Goal: Find specific page/section: Find specific page/section

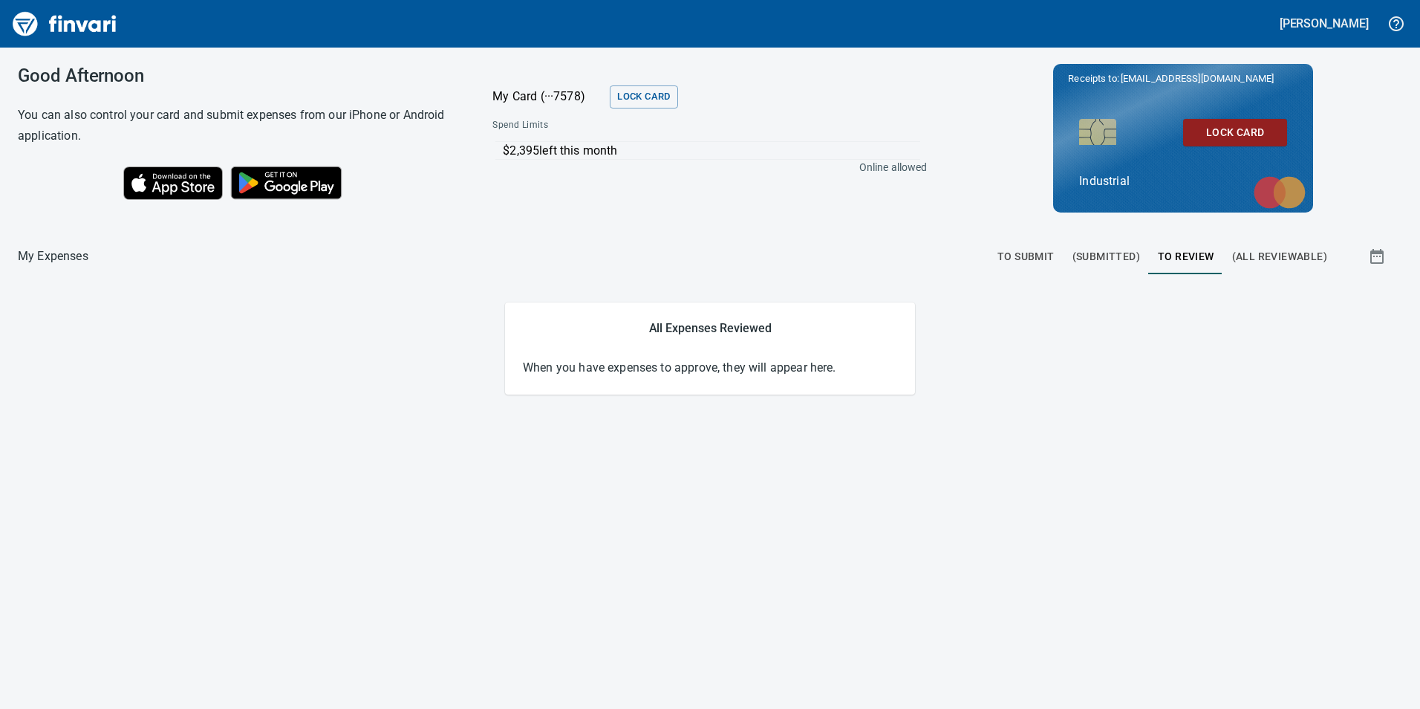
click at [1250, 250] on span "(All Reviewable)" at bounding box center [1279, 256] width 95 height 19
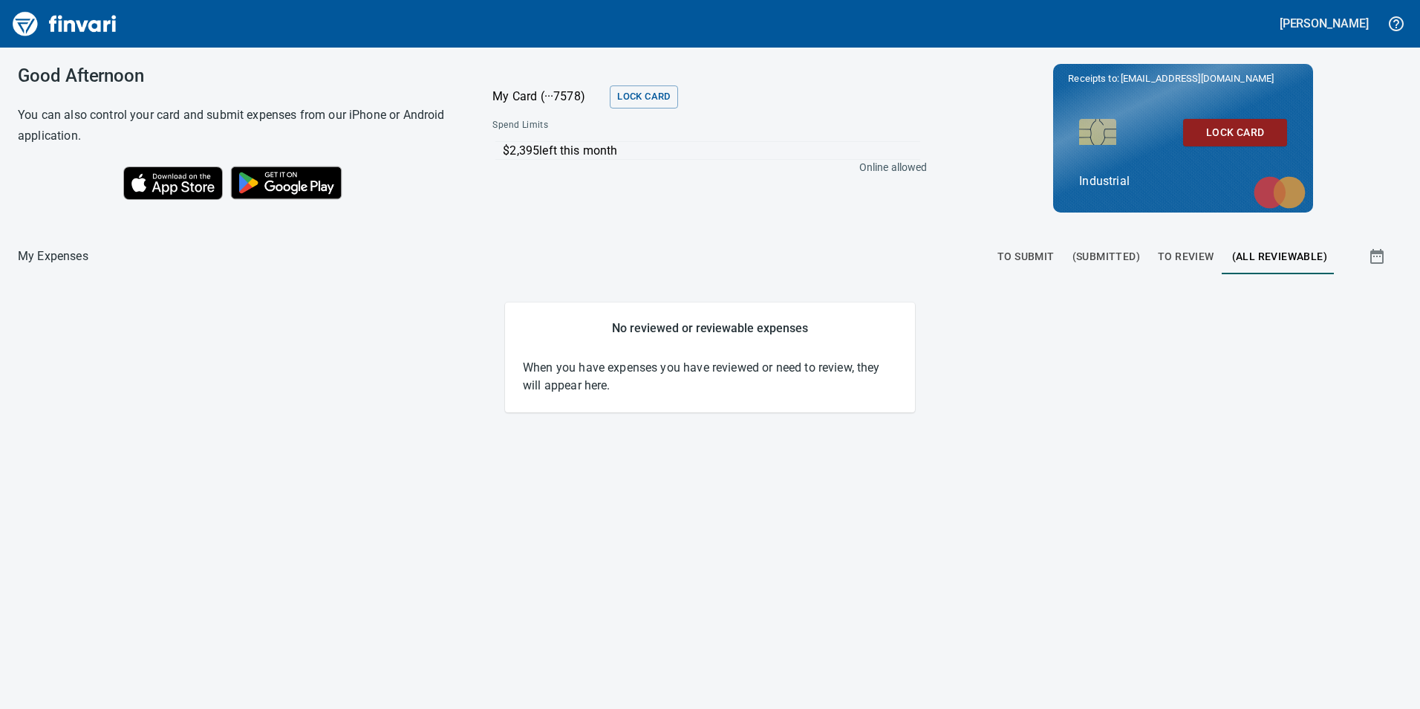
click at [1190, 251] on span "To Review" at bounding box center [1186, 256] width 56 height 19
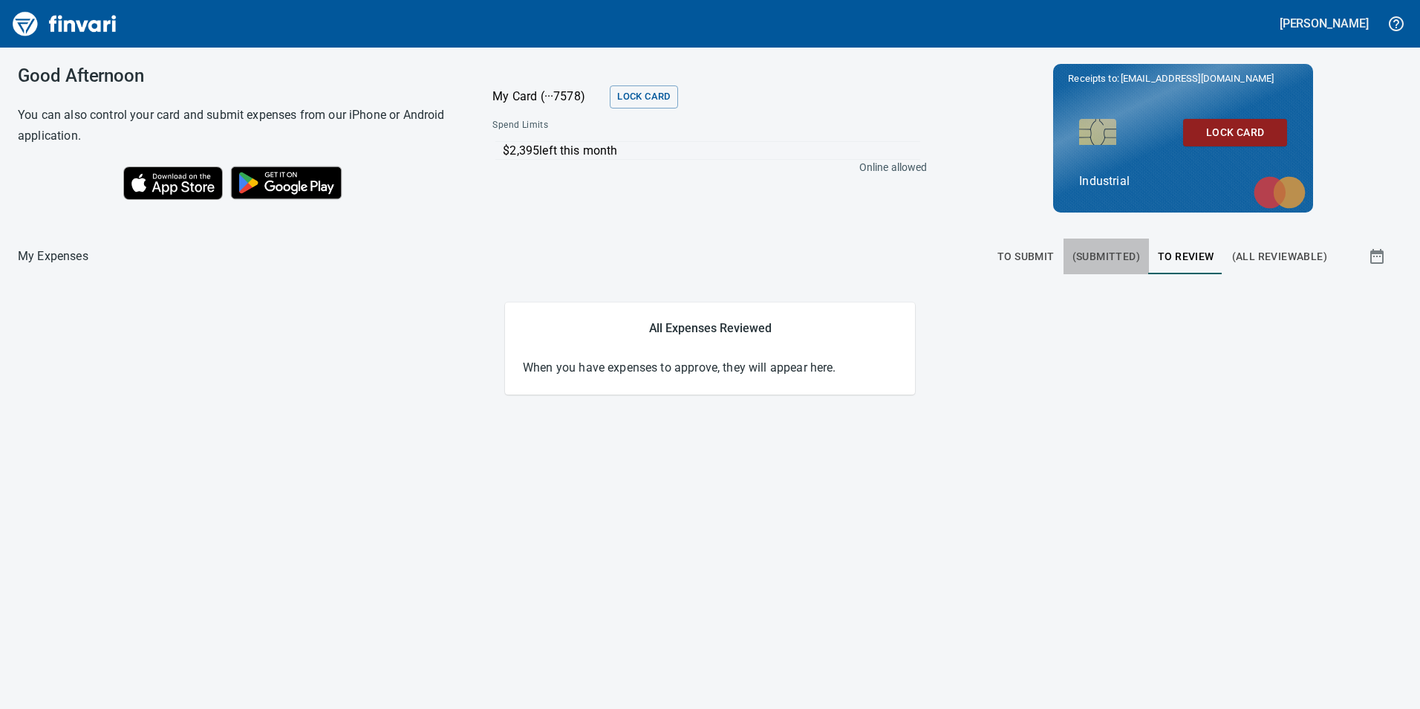
click at [1114, 248] on span "(Submitted)" at bounding box center [1107, 256] width 68 height 19
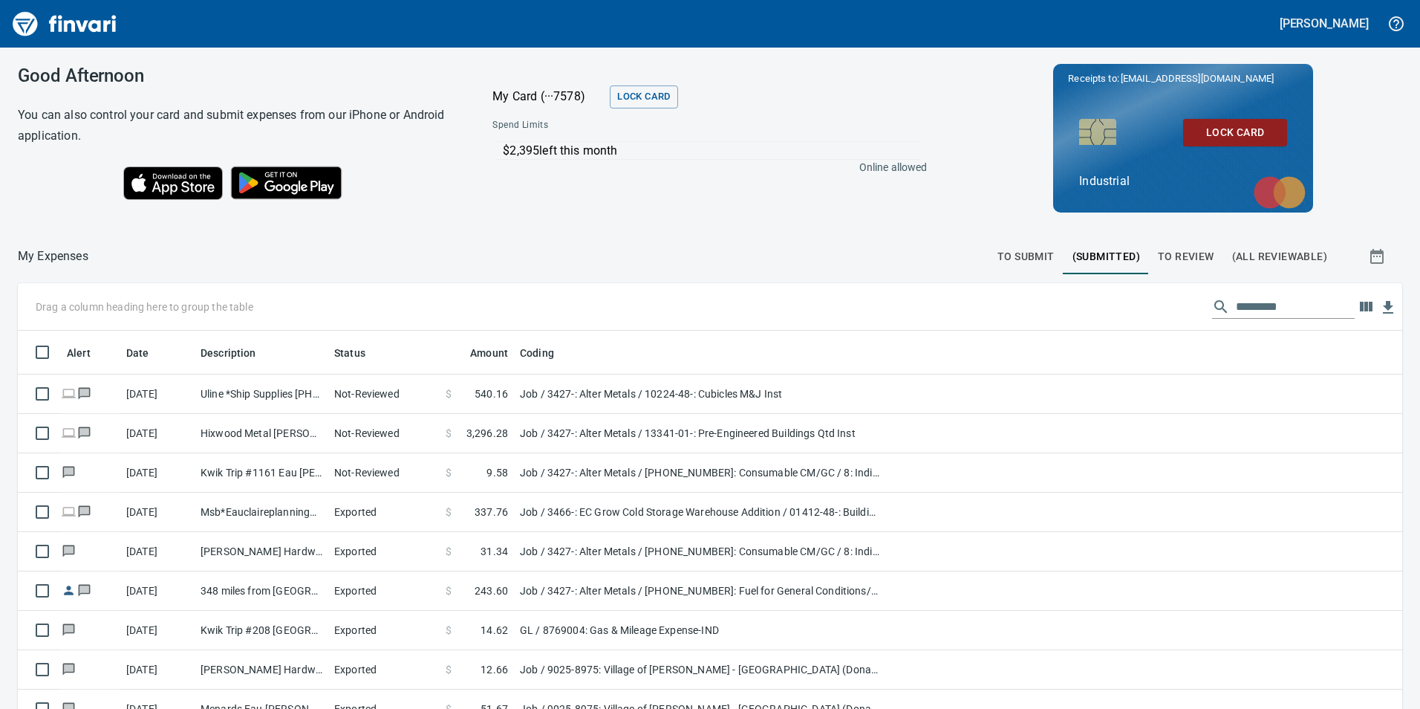
scroll to position [534, 1351]
click at [1031, 254] on span "To Submit" at bounding box center [1026, 256] width 57 height 19
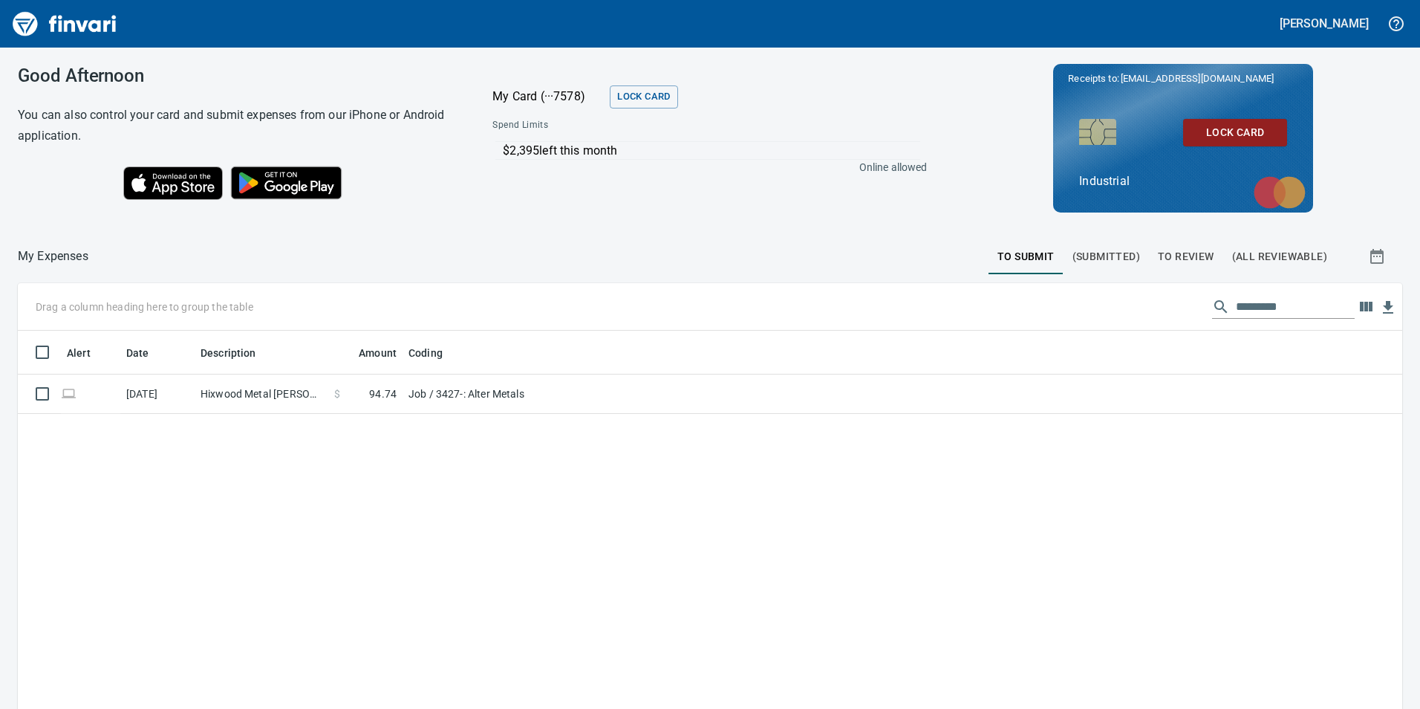
scroll to position [534, 1362]
